Goal: Transaction & Acquisition: Purchase product/service

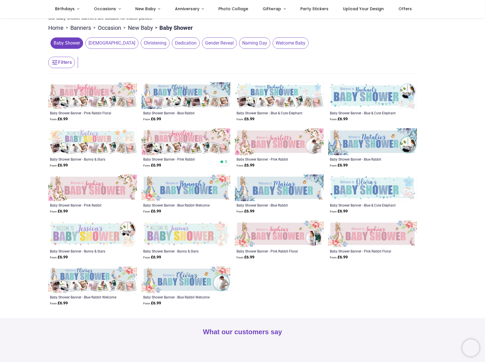
scroll to position [85, 0]
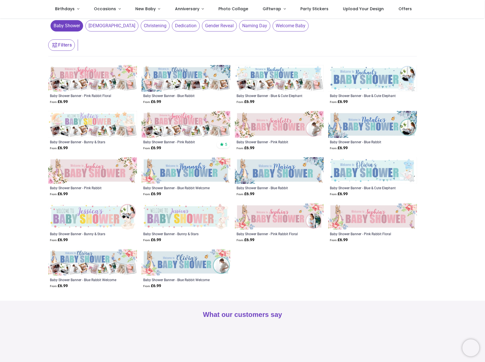
click at [384, 79] on img at bounding box center [372, 78] width 89 height 27
click at [280, 77] on img at bounding box center [279, 78] width 89 height 27
click at [380, 124] on img at bounding box center [372, 124] width 89 height 27
click at [298, 167] on img at bounding box center [279, 170] width 89 height 27
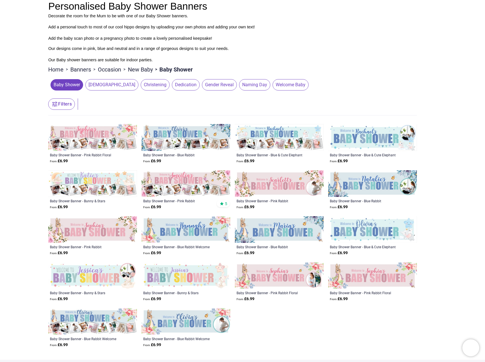
scroll to position [0, 0]
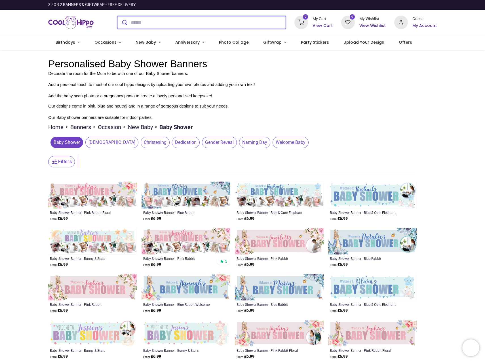
click at [145, 21] on input "search" at bounding box center [208, 22] width 155 height 12
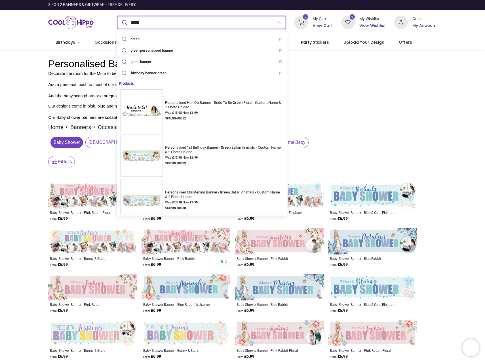
type input "*****"
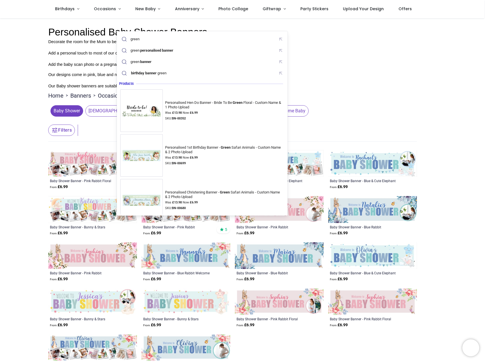
scroll to position [85, 0]
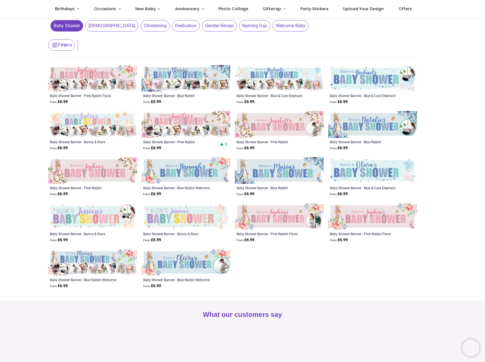
click at [337, 268] on div "Baby Shower Banner - Blue & Cute Elephant From £ 6.99 Baby Shower Banner - Blue…" at bounding box center [370, 180] width 93 height 230
click at [91, 260] on img at bounding box center [92, 262] width 89 height 27
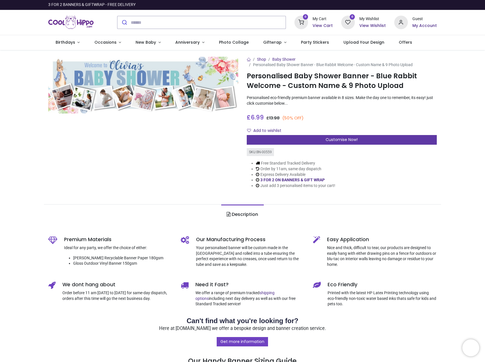
click at [350, 140] on span "Customise Now!" at bounding box center [342, 140] width 32 height 6
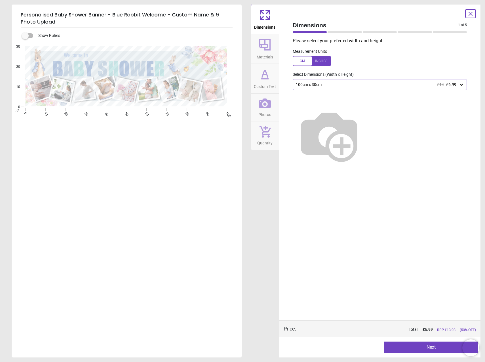
click at [462, 84] on icon at bounding box center [462, 85] width 6 height 6
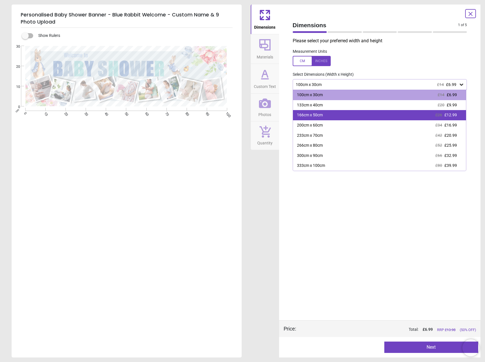
click at [374, 119] on div "166cm x 50cm £26 £12.99" at bounding box center [379, 115] width 173 height 10
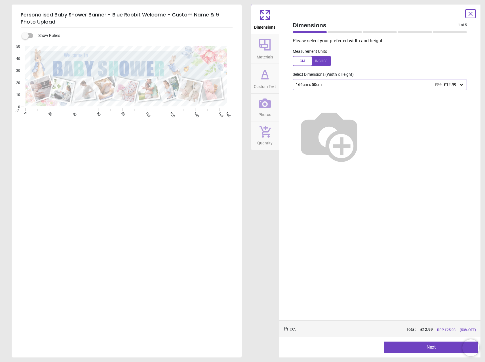
click at [301, 63] on div at bounding box center [312, 61] width 38 height 10
click at [368, 85] on div "65.4" x 19.7" (5ft 5" x 1ft 8") £26 £12.99" at bounding box center [377, 84] width 164 height 5
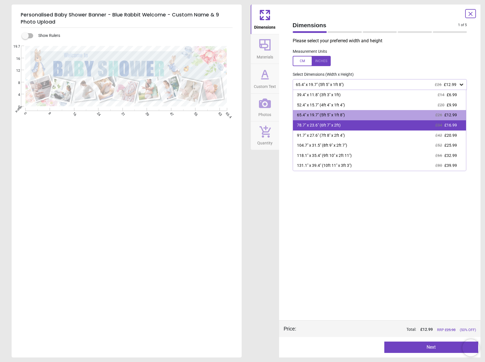
click at [360, 127] on div "78.7" x 23.6" (6ft 7" x 2ft) £34 £16.99" at bounding box center [379, 125] width 173 height 10
